Goal: Find specific page/section

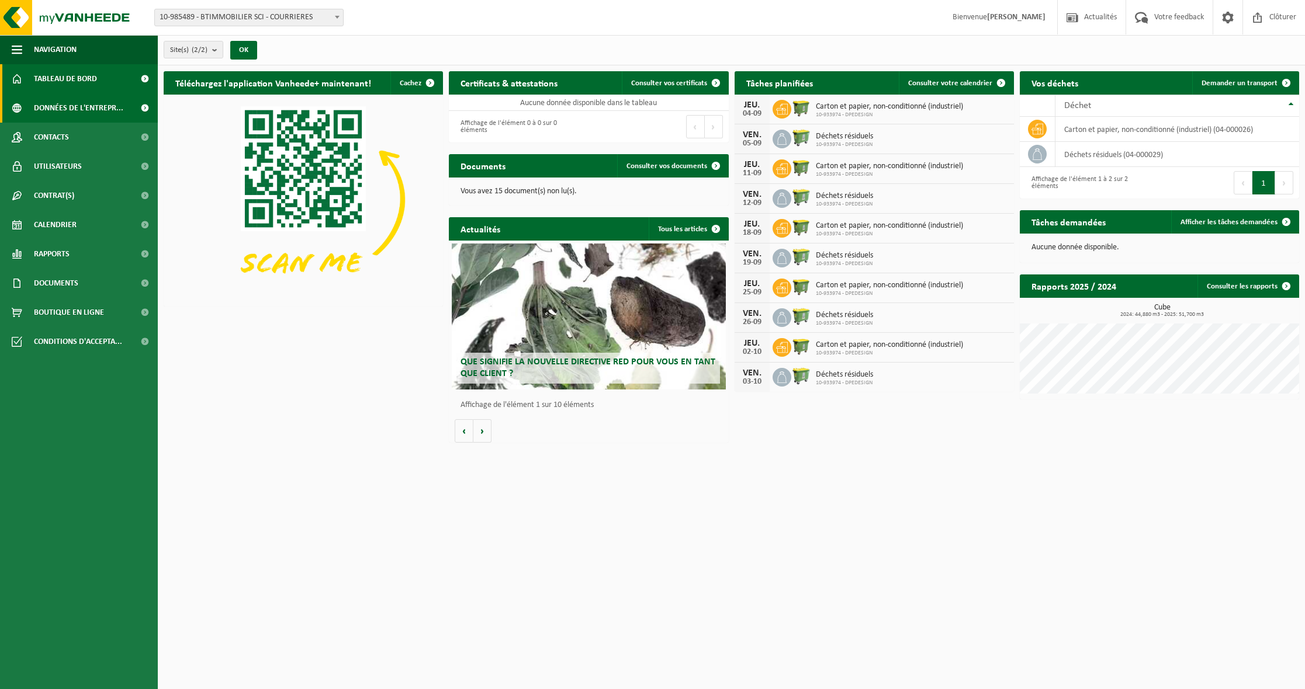
click at [80, 109] on span "Données de l'entrepr..." at bounding box center [78, 107] width 89 height 29
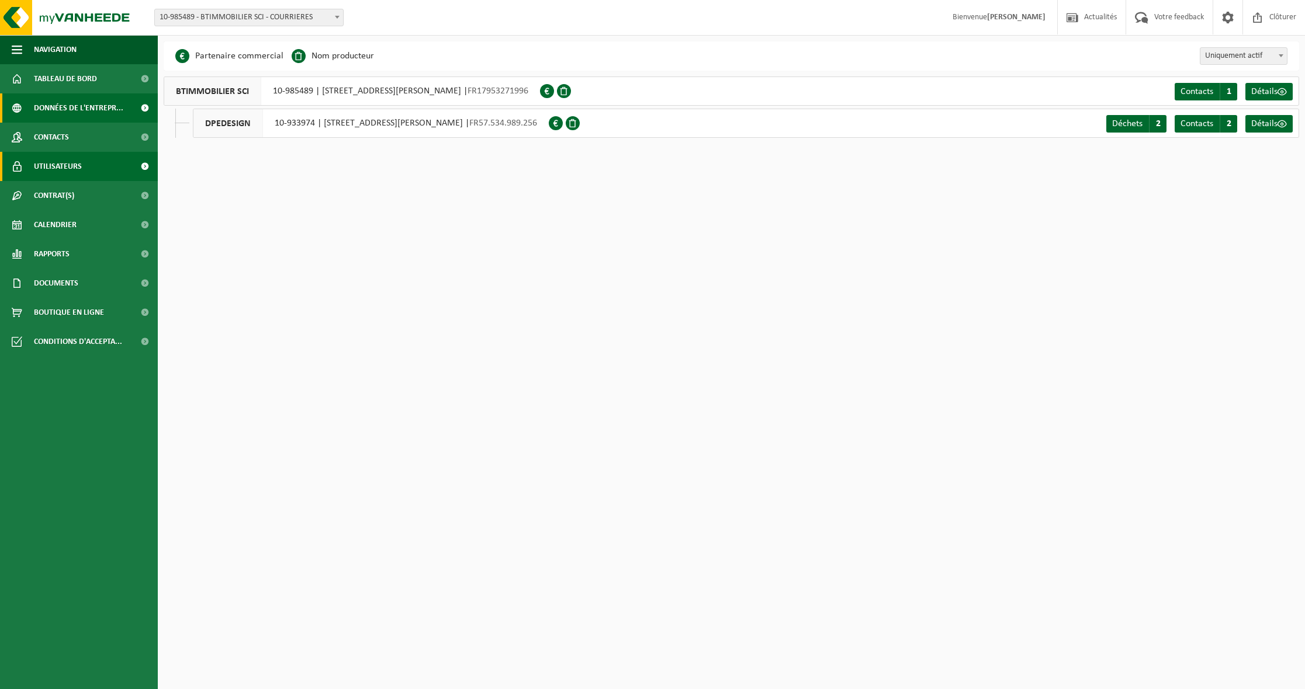
click at [50, 166] on span "Utilisateurs" at bounding box center [58, 166] width 48 height 29
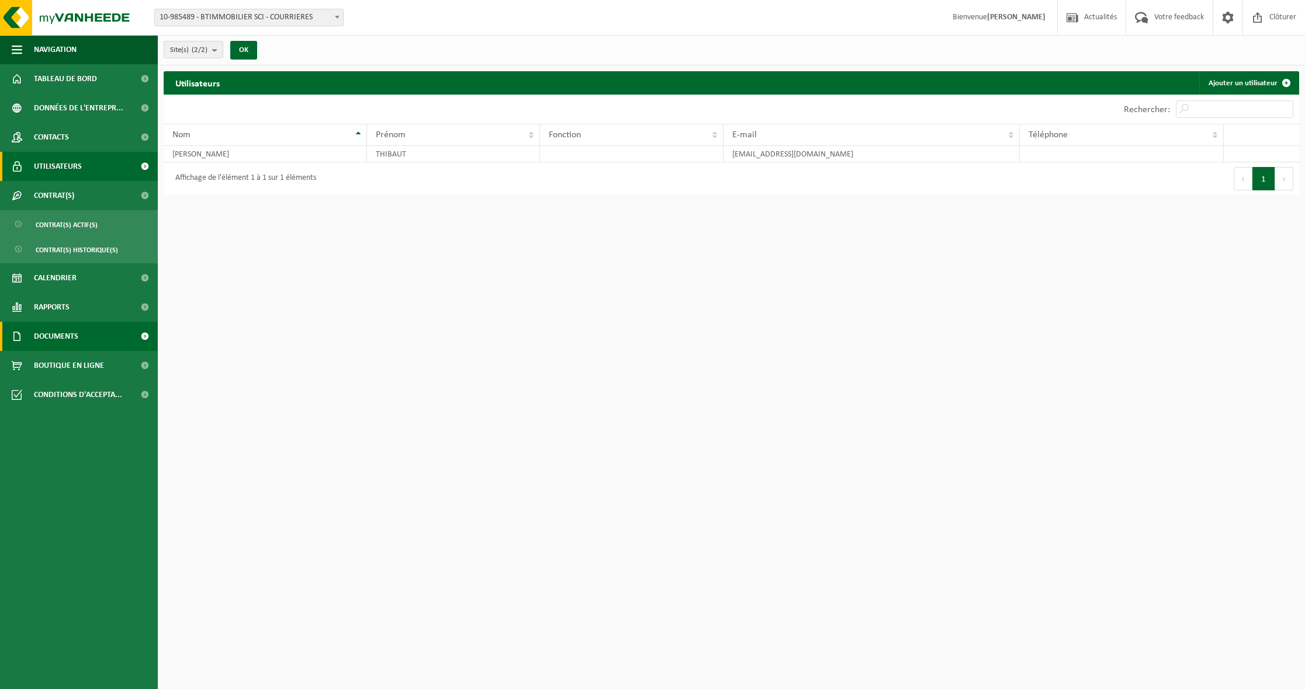
click at [48, 338] on span "Documents" at bounding box center [56, 336] width 44 height 29
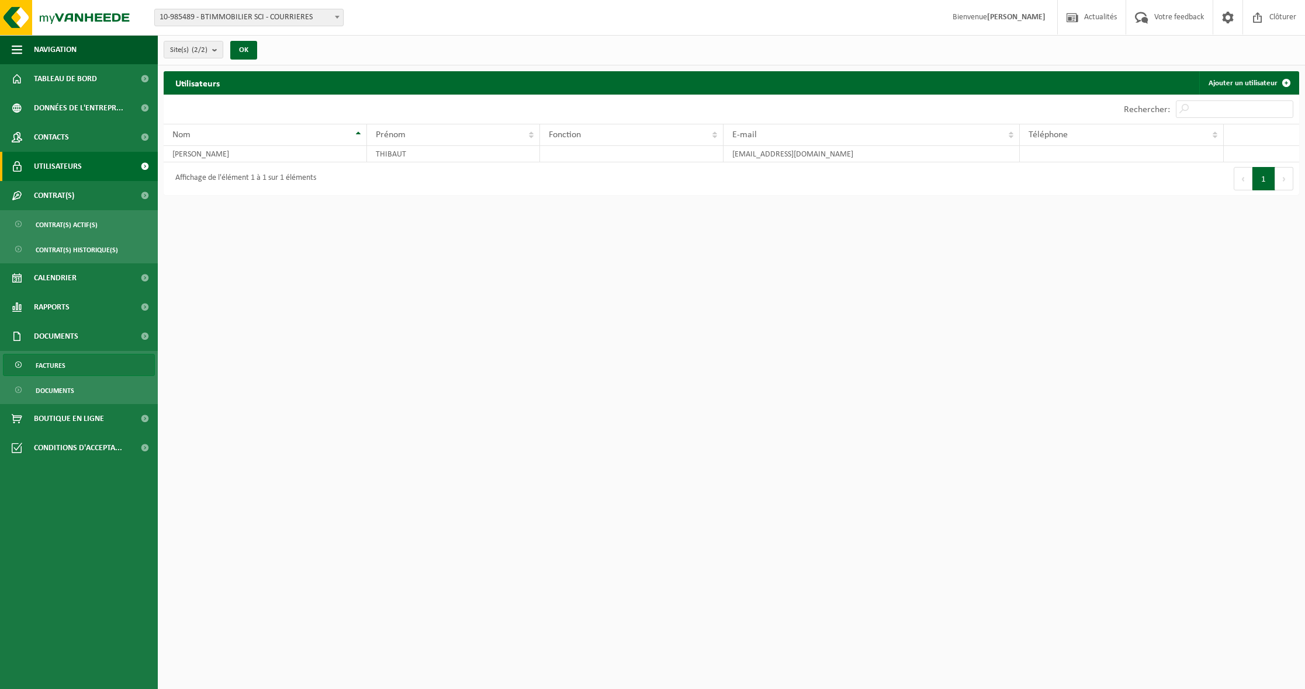
click at [47, 365] on span "Factures" at bounding box center [51, 366] width 30 height 22
